Goal: Information Seeking & Learning: Learn about a topic

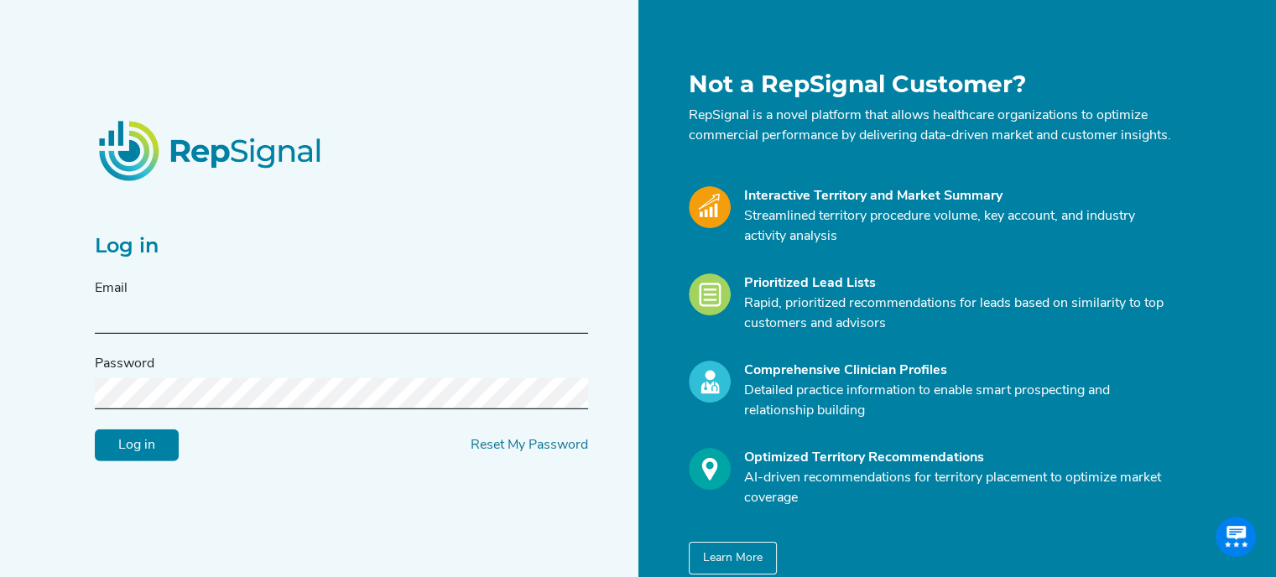
click at [389, 325] on input "text" at bounding box center [341, 318] width 493 height 31
type input "[EMAIL_ADDRESS][DOMAIN_NAME]"
click at [95, 429] on input "Log in" at bounding box center [137, 445] width 84 height 32
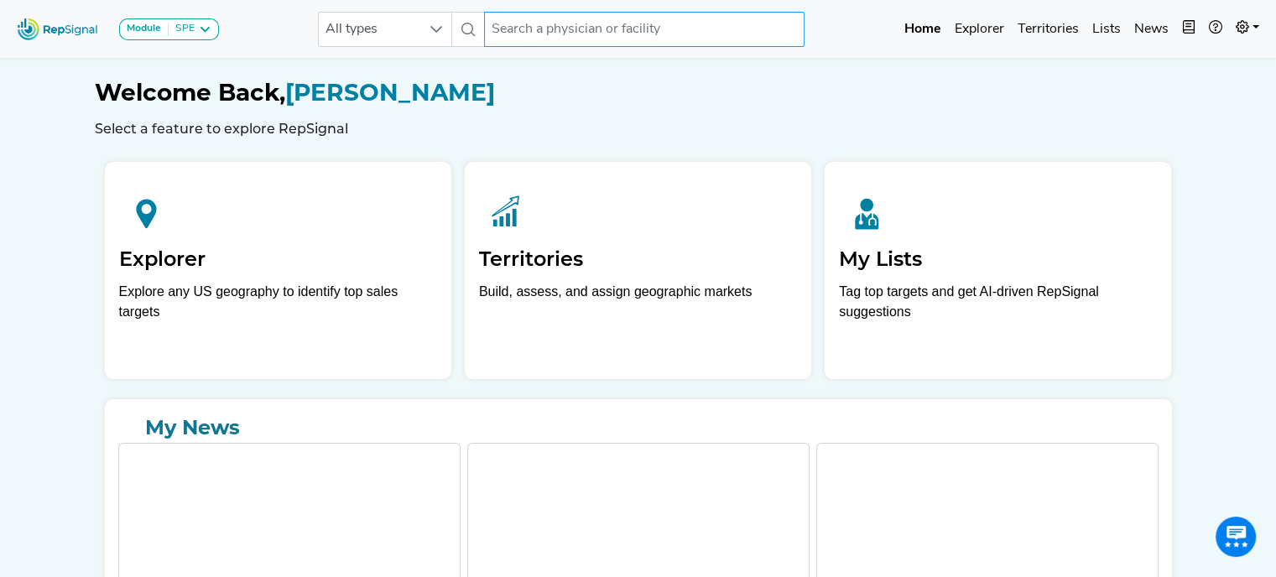
click at [588, 31] on input "text" at bounding box center [644, 29] width 320 height 35
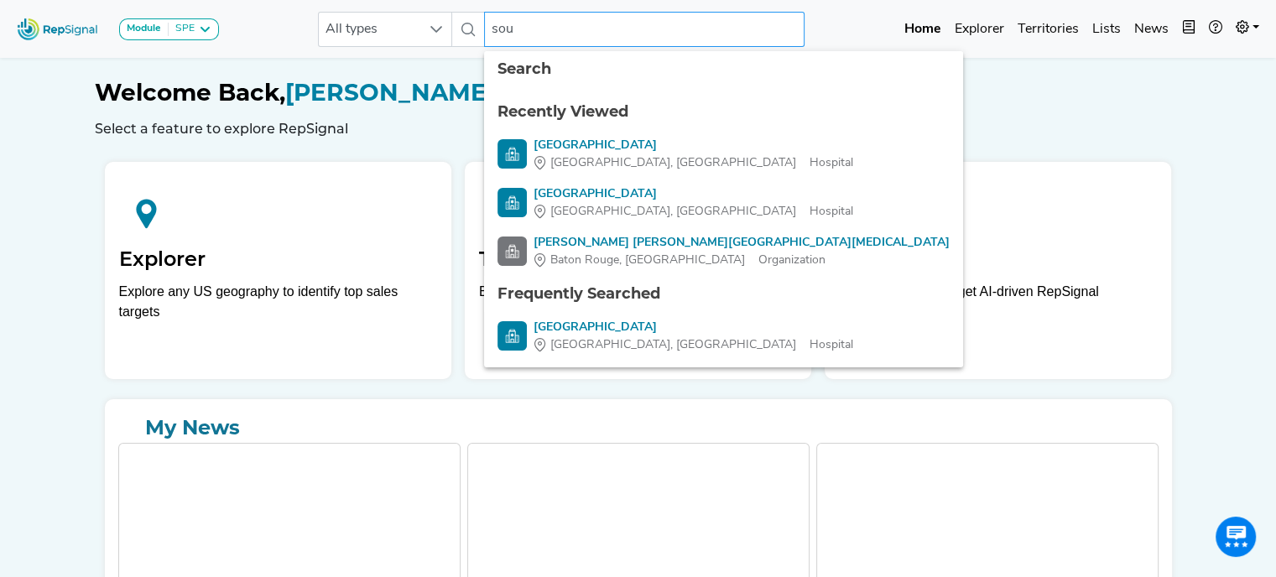
click at [589, 34] on input "sou" at bounding box center [644, 29] width 320 height 35
click at [544, 29] on input "sou" at bounding box center [644, 29] width 320 height 35
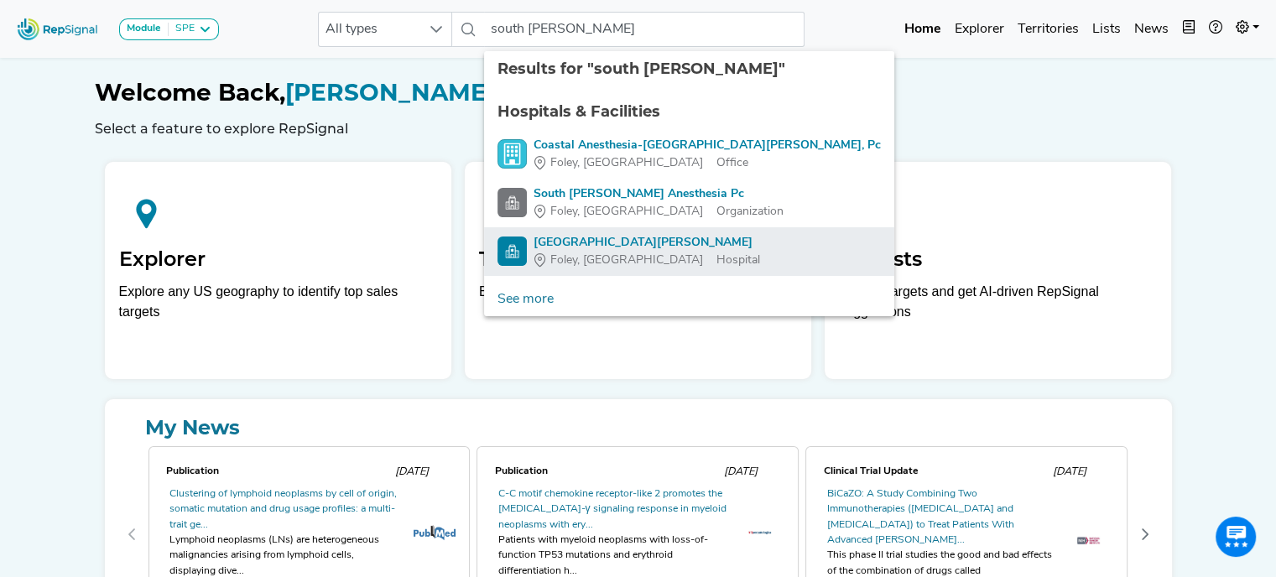
click at [622, 235] on div "[GEOGRAPHIC_DATA][PERSON_NAME]" at bounding box center [646, 243] width 226 height 18
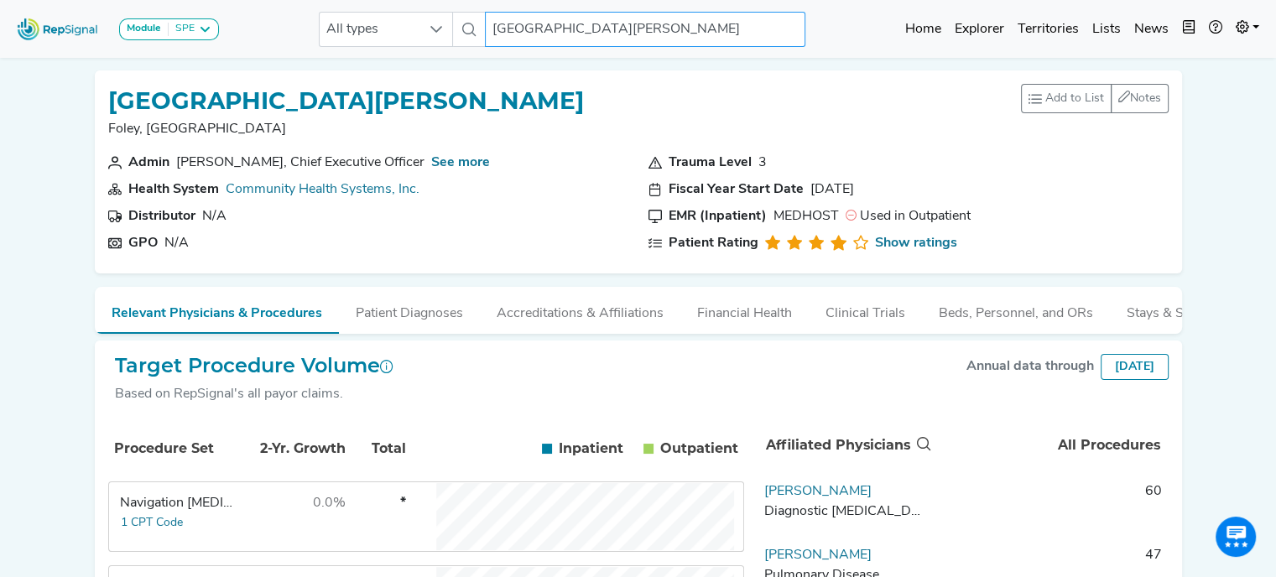
click at [658, 26] on input "[GEOGRAPHIC_DATA][PERSON_NAME]" at bounding box center [645, 29] width 320 height 35
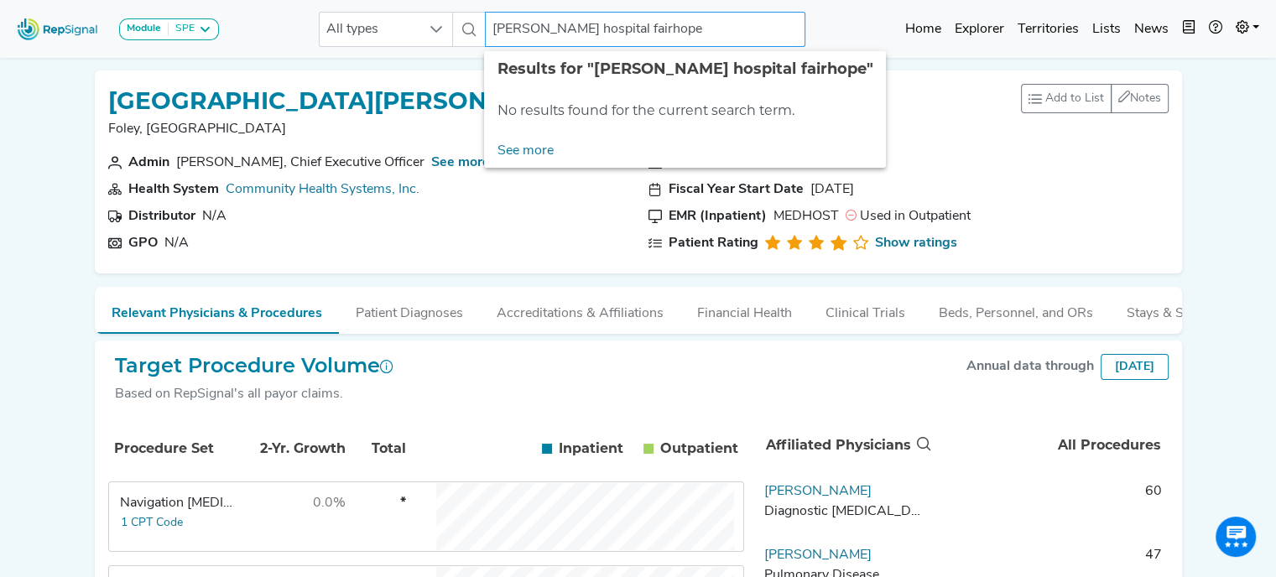
click at [624, 25] on input "[PERSON_NAME] hospital fairhope" at bounding box center [645, 29] width 320 height 35
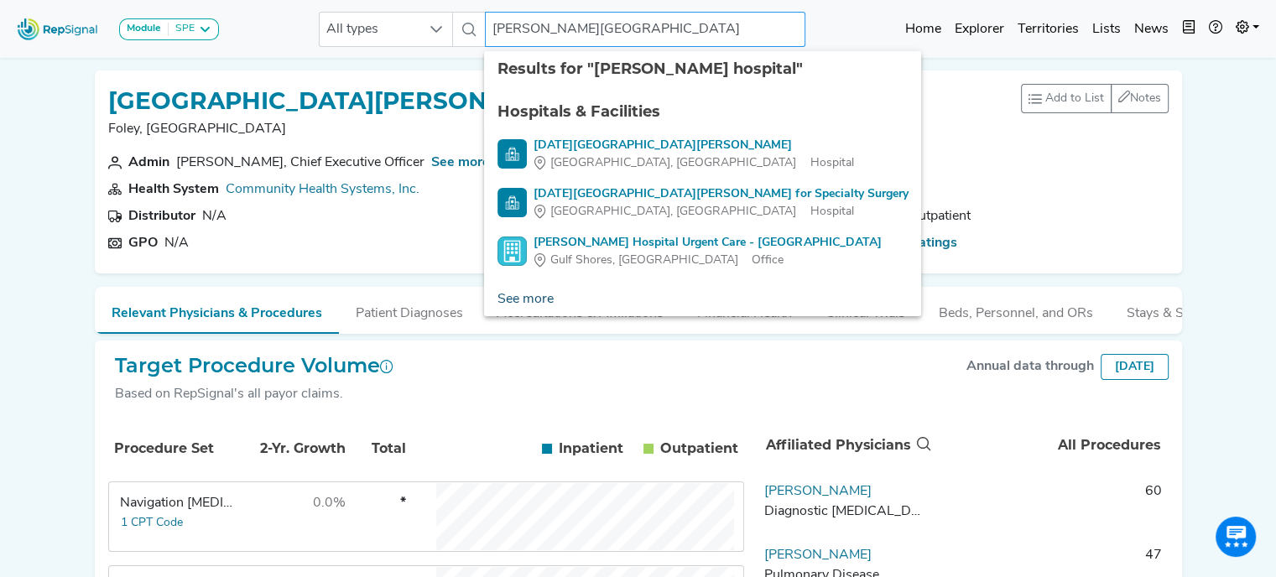
type input "[PERSON_NAME][GEOGRAPHIC_DATA]"
click at [537, 301] on link "See more" at bounding box center [525, 300] width 83 height 34
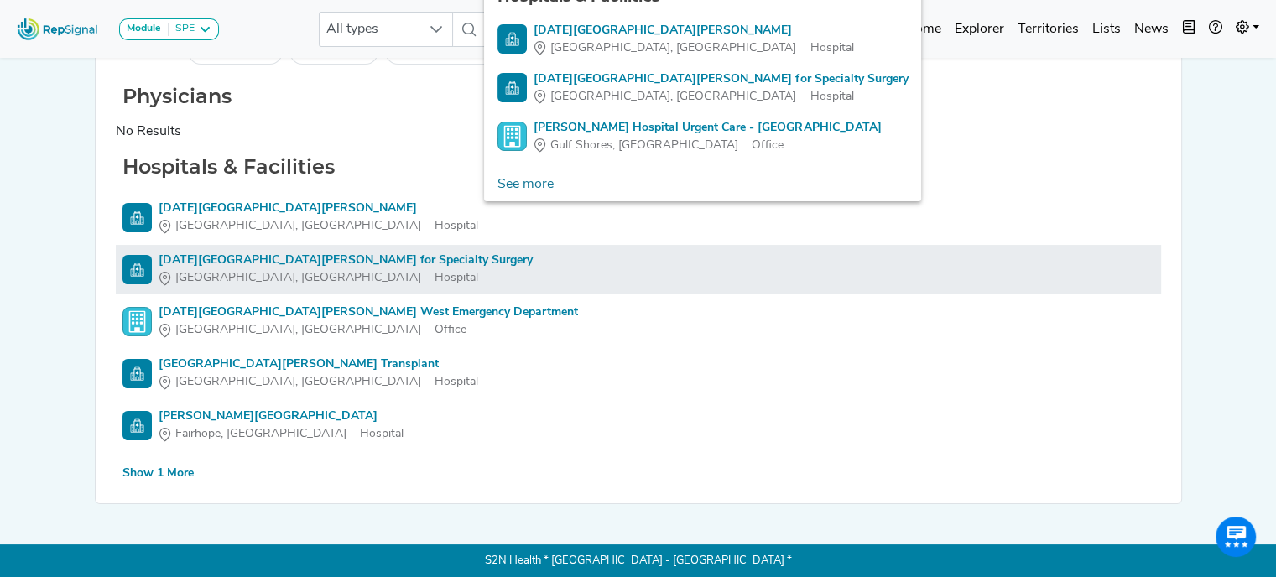
scroll to position [114, 0]
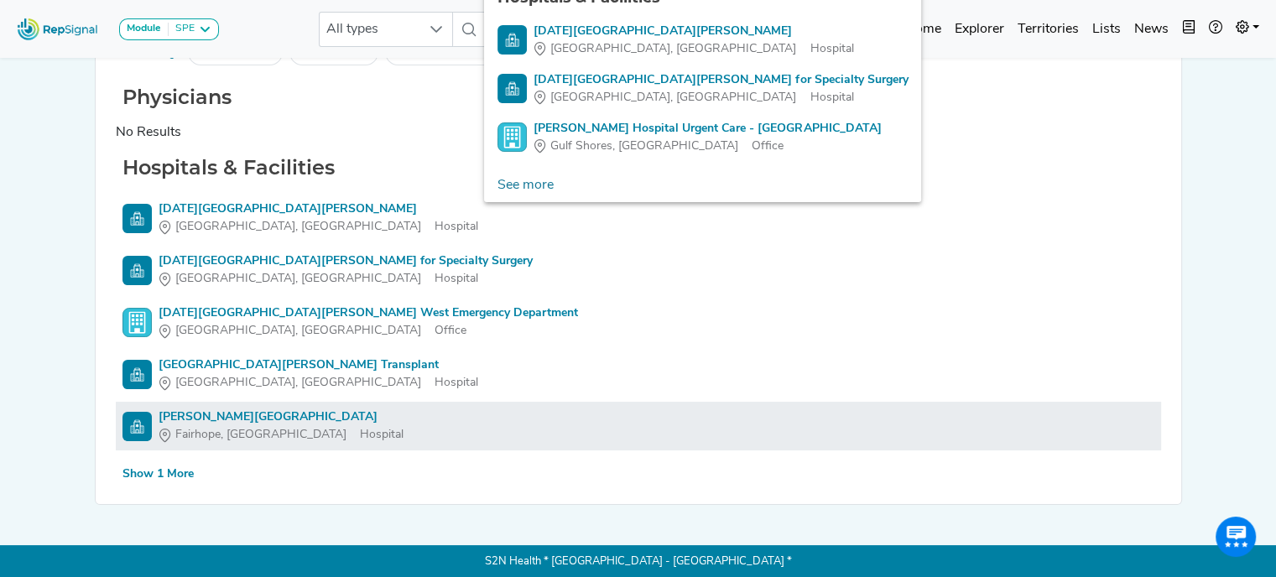
click at [238, 412] on div "[PERSON_NAME][GEOGRAPHIC_DATA]" at bounding box center [281, 417] width 245 height 18
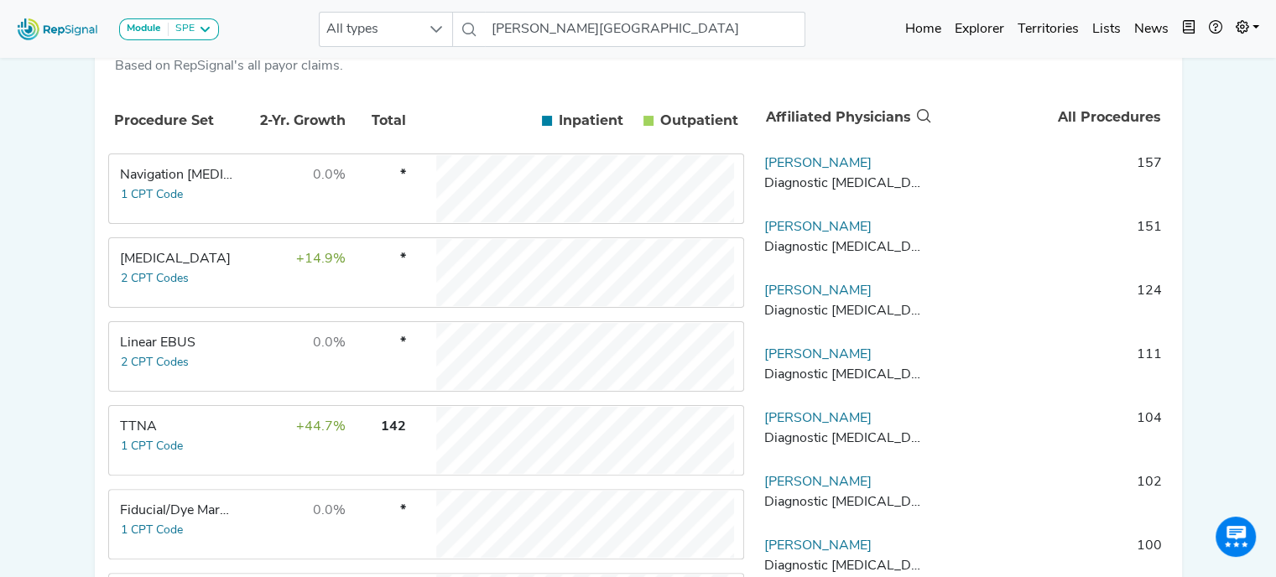
click at [315, 266] on span "+14.9%" at bounding box center [320, 258] width 49 height 13
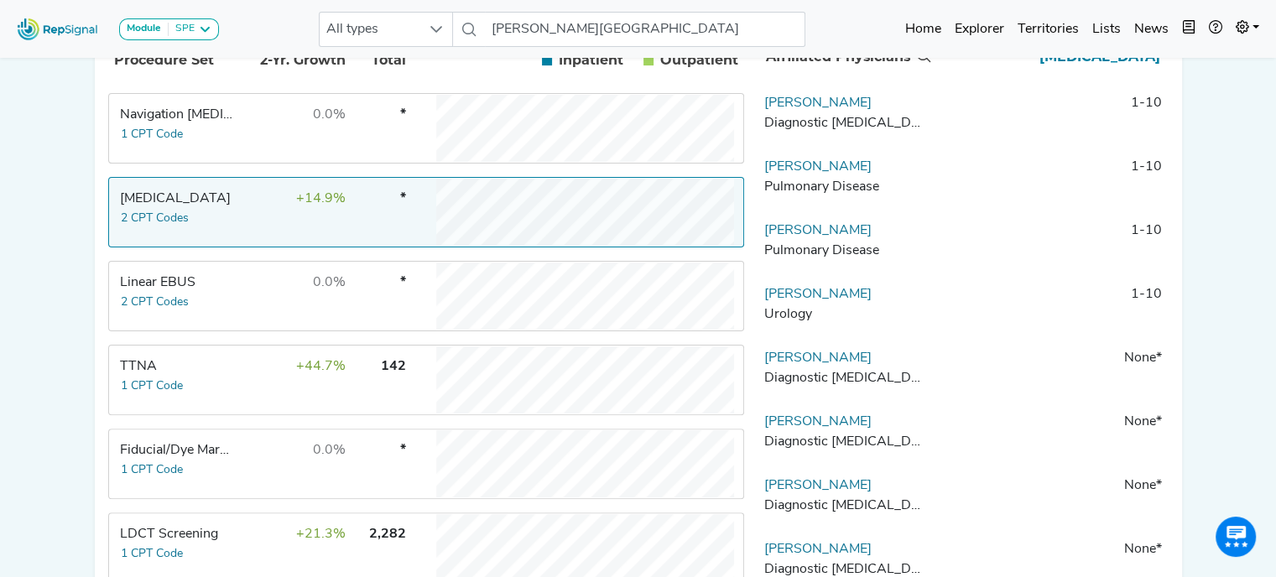
scroll to position [392, 0]
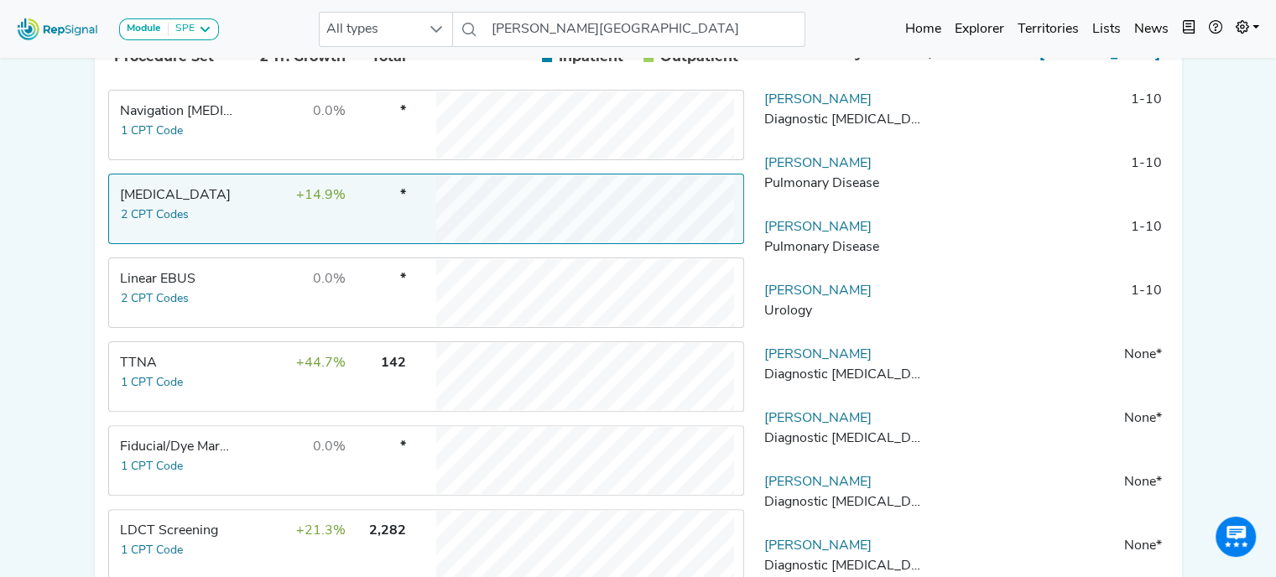
click at [230, 289] on div "Linear EBUS" at bounding box center [177, 279] width 115 height 20
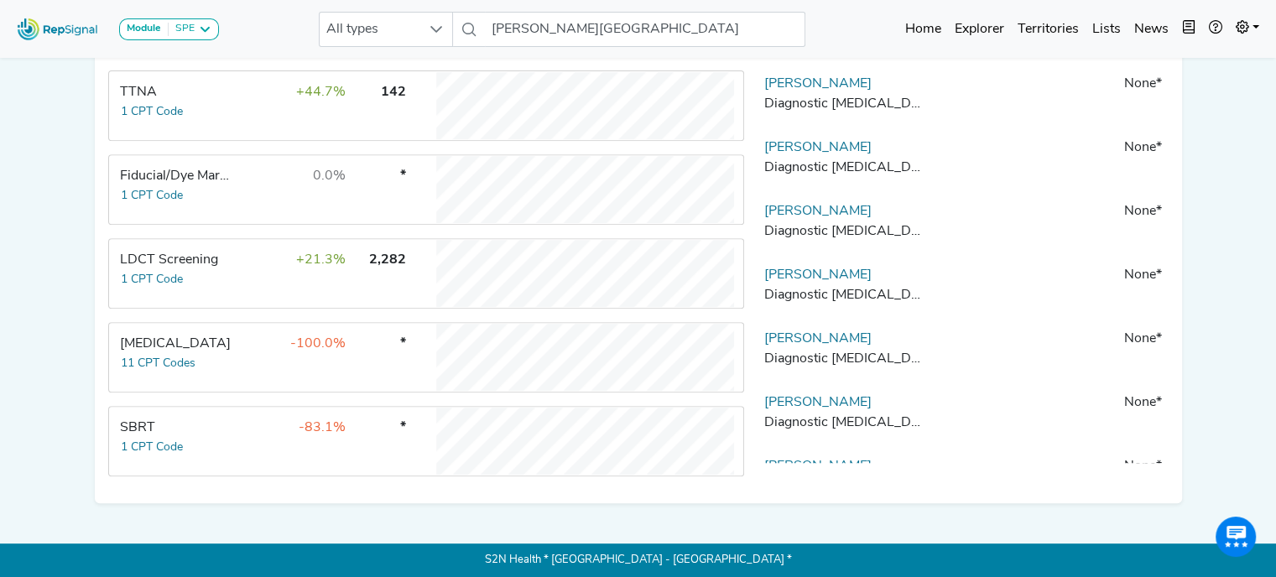
scroll to position [668, 0]
